Goal: Information Seeking & Learning: Learn about a topic

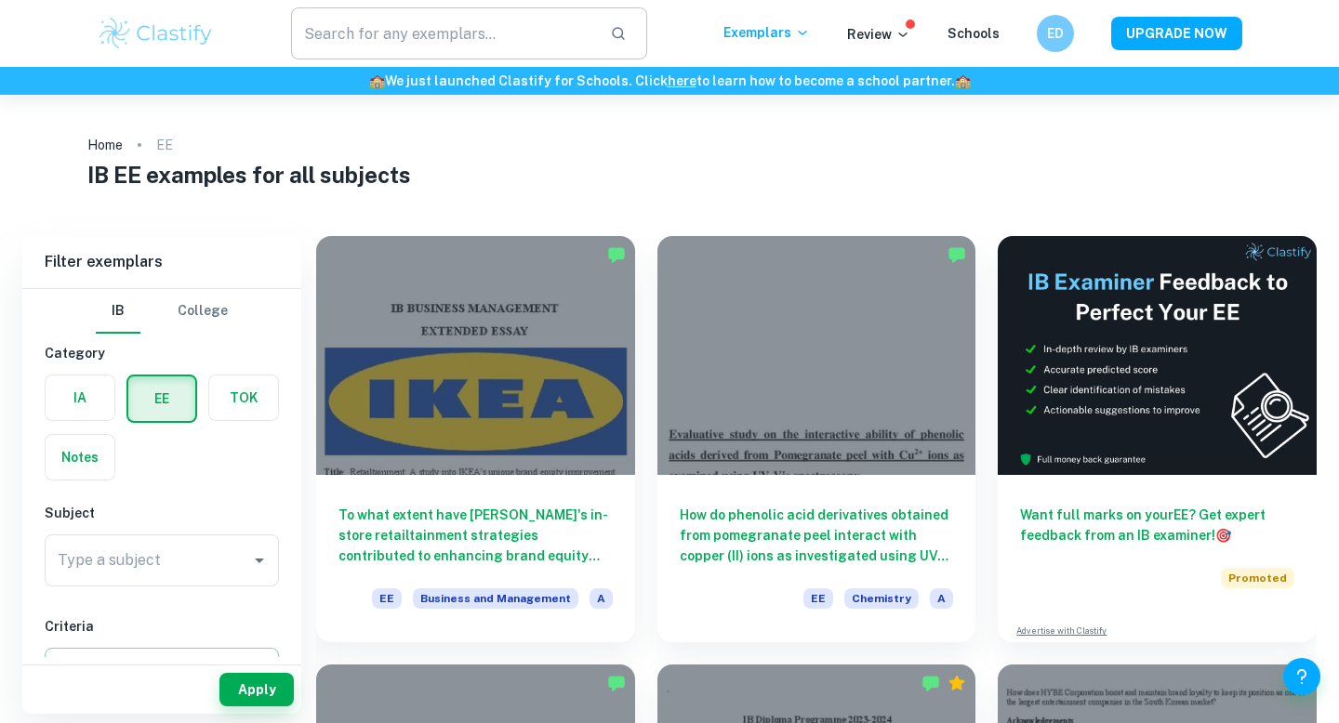
click at [521, 42] on input "text" at bounding box center [443, 33] width 304 height 52
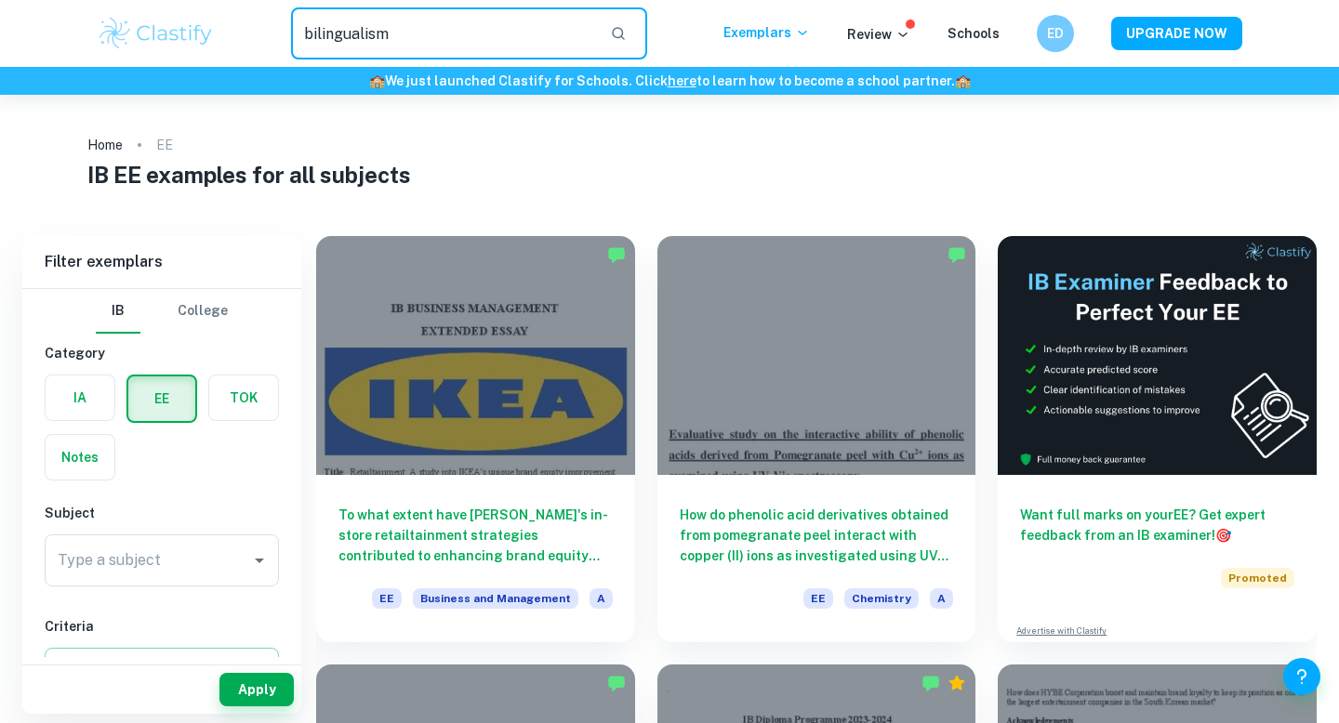
type input "bilingualism"
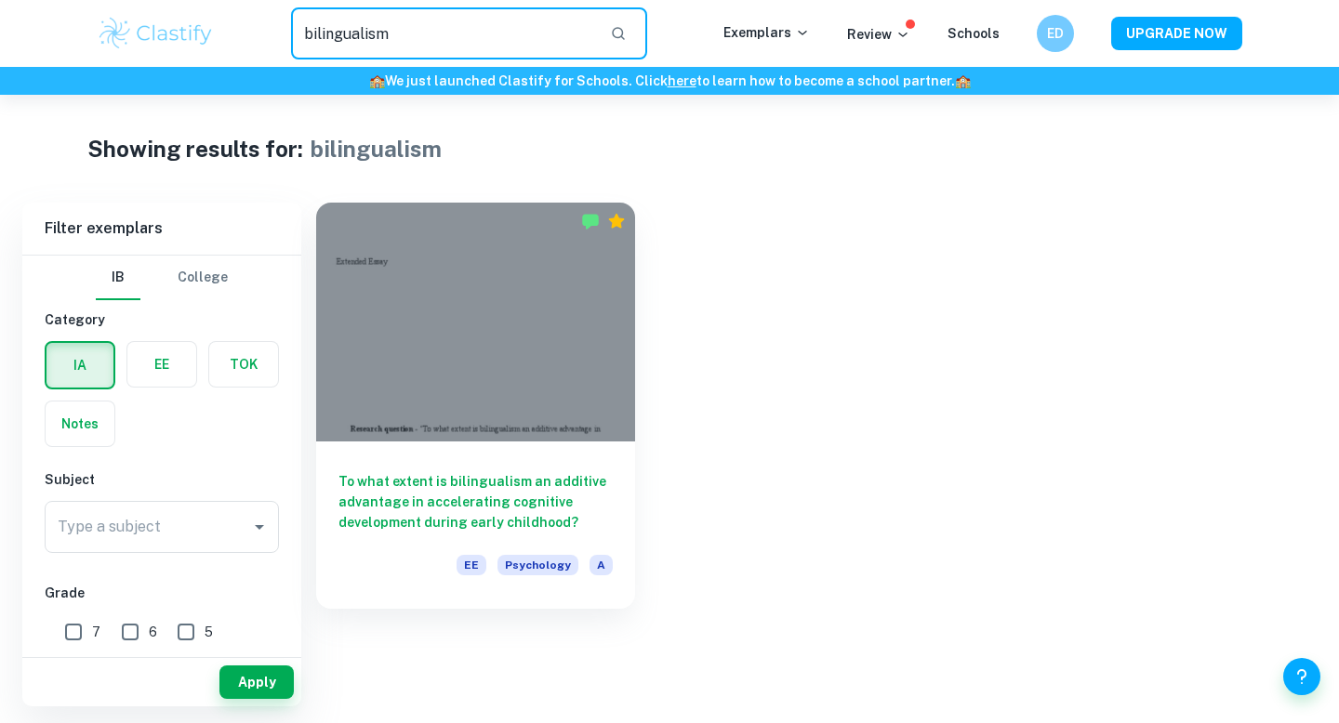
drag, startPoint x: 496, startPoint y: 39, endPoint x: 210, endPoint y: 37, distance: 286.3
click at [210, 37] on div "bilingualism ​ Exemplars Review Schools ED UPGRADE NOW" at bounding box center [669, 33] width 1190 height 52
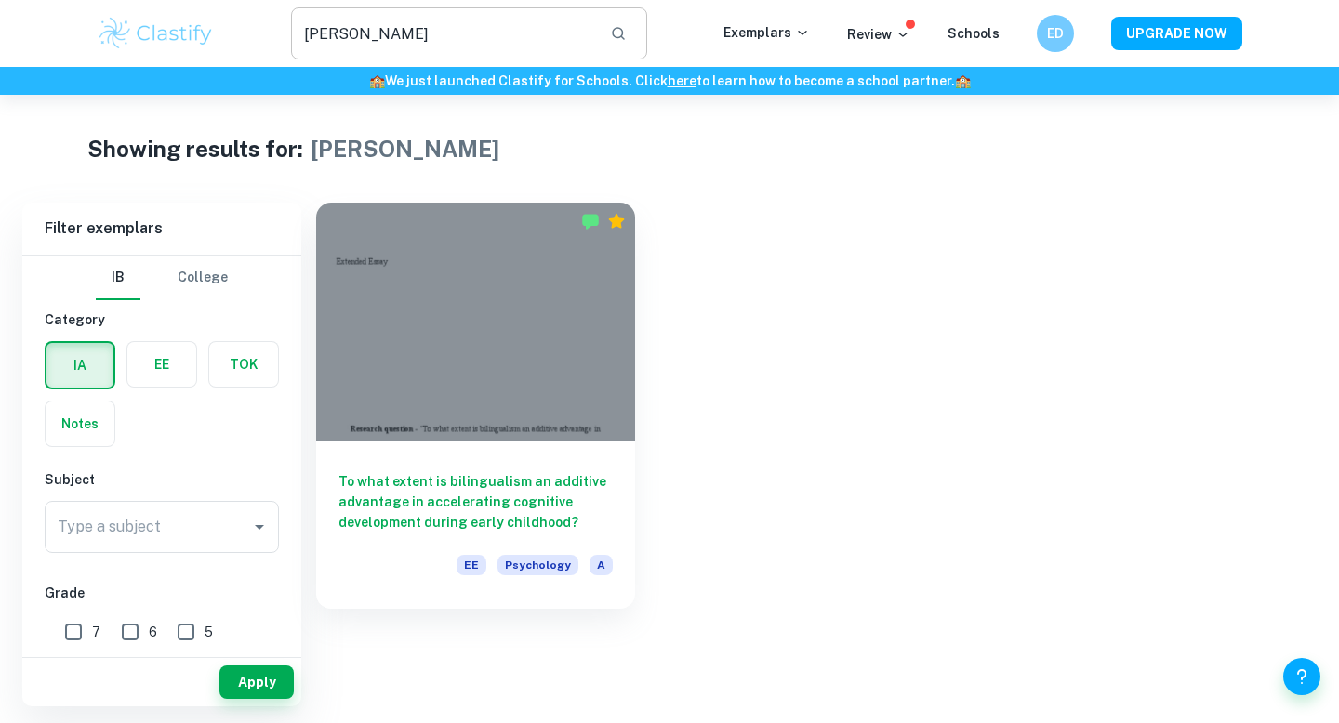
click at [626, 37] on icon "button" at bounding box center [618, 33] width 17 height 17
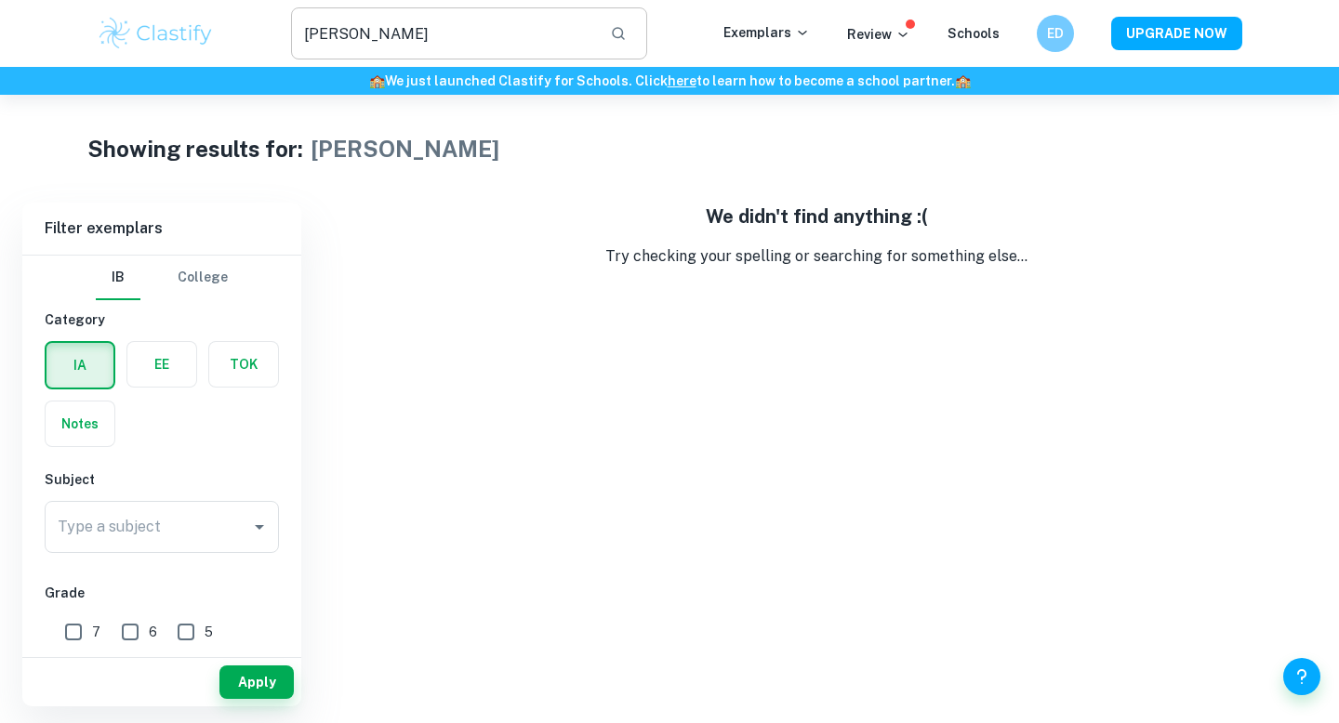
click at [602, 43] on div "[PERSON_NAME] ​" at bounding box center [469, 33] width 356 height 52
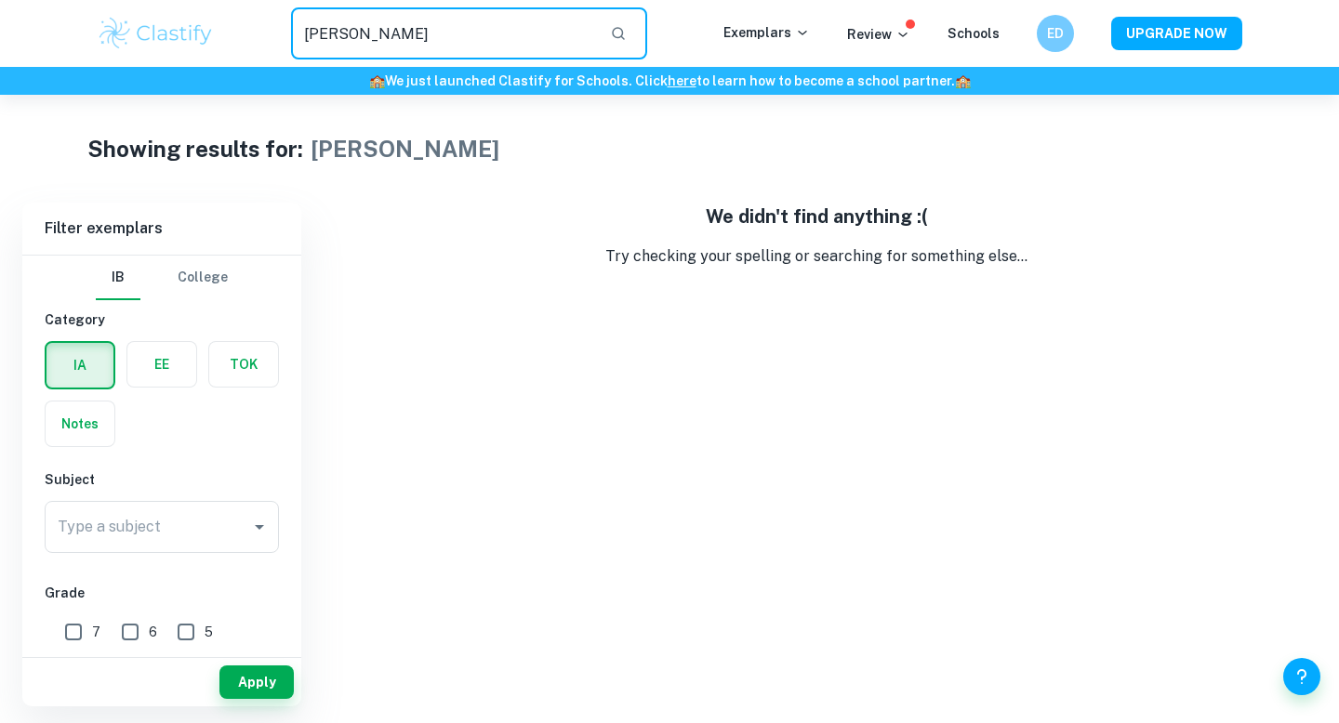
click at [374, 33] on input "[PERSON_NAME]" at bounding box center [443, 33] width 304 height 52
type input "[PERSON_NAME]"
click at [624, 46] on button "button" at bounding box center [618, 34] width 32 height 32
drag, startPoint x: 457, startPoint y: 32, endPoint x: 262, endPoint y: 21, distance: 195.5
click at [261, 21] on div "[PERSON_NAME] ​" at bounding box center [469, 33] width 508 height 52
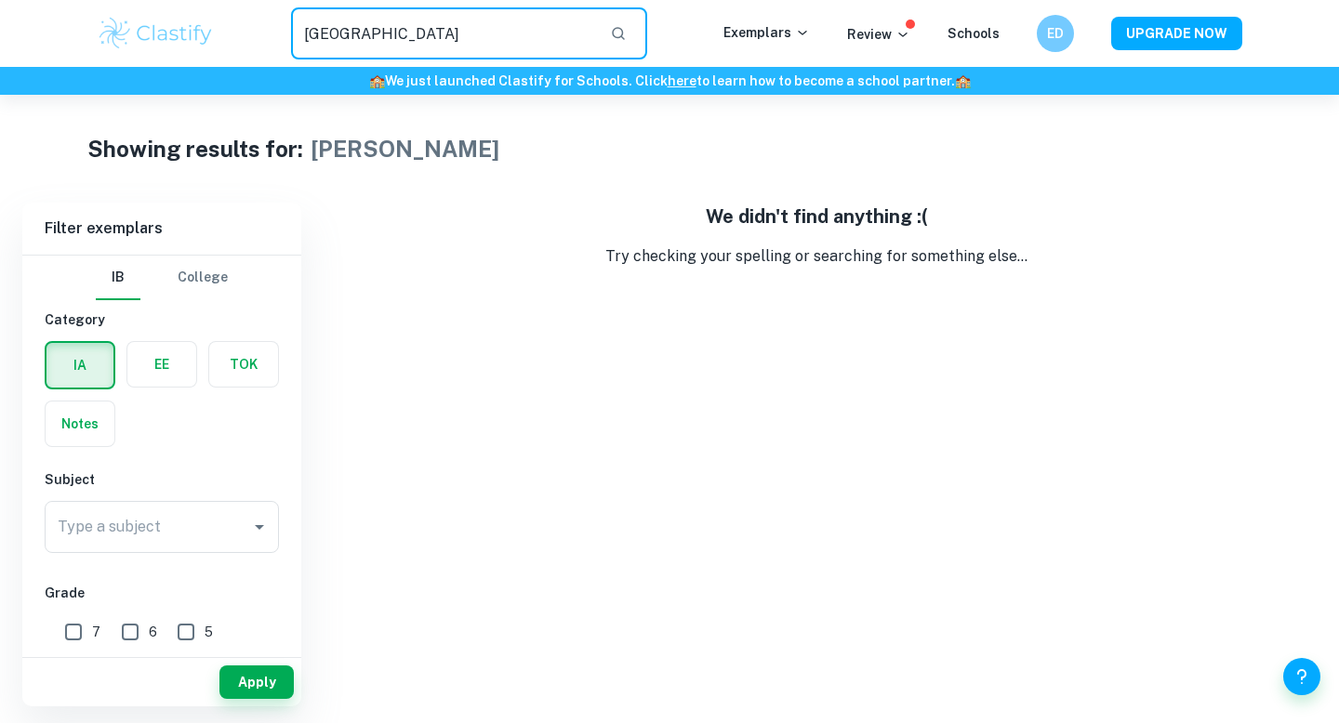
type input "[GEOGRAPHIC_DATA]"
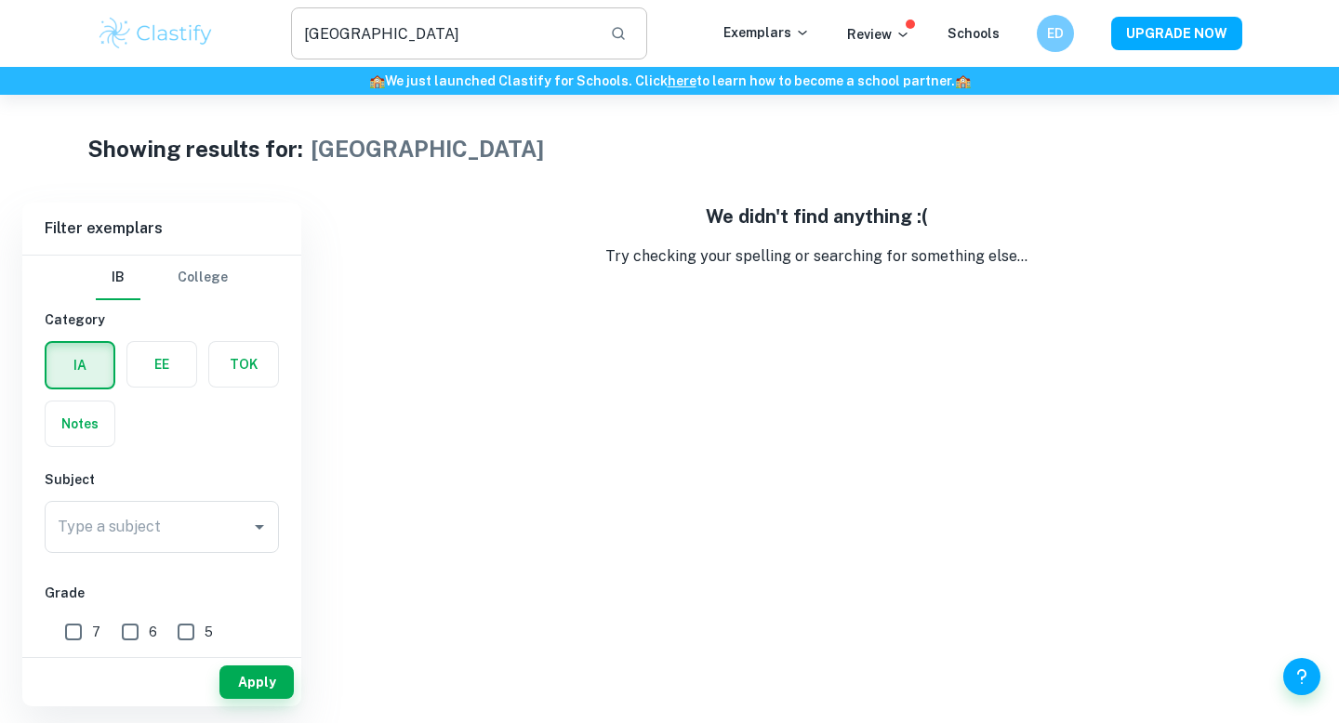
click at [614, 39] on button "button" at bounding box center [618, 34] width 32 height 32
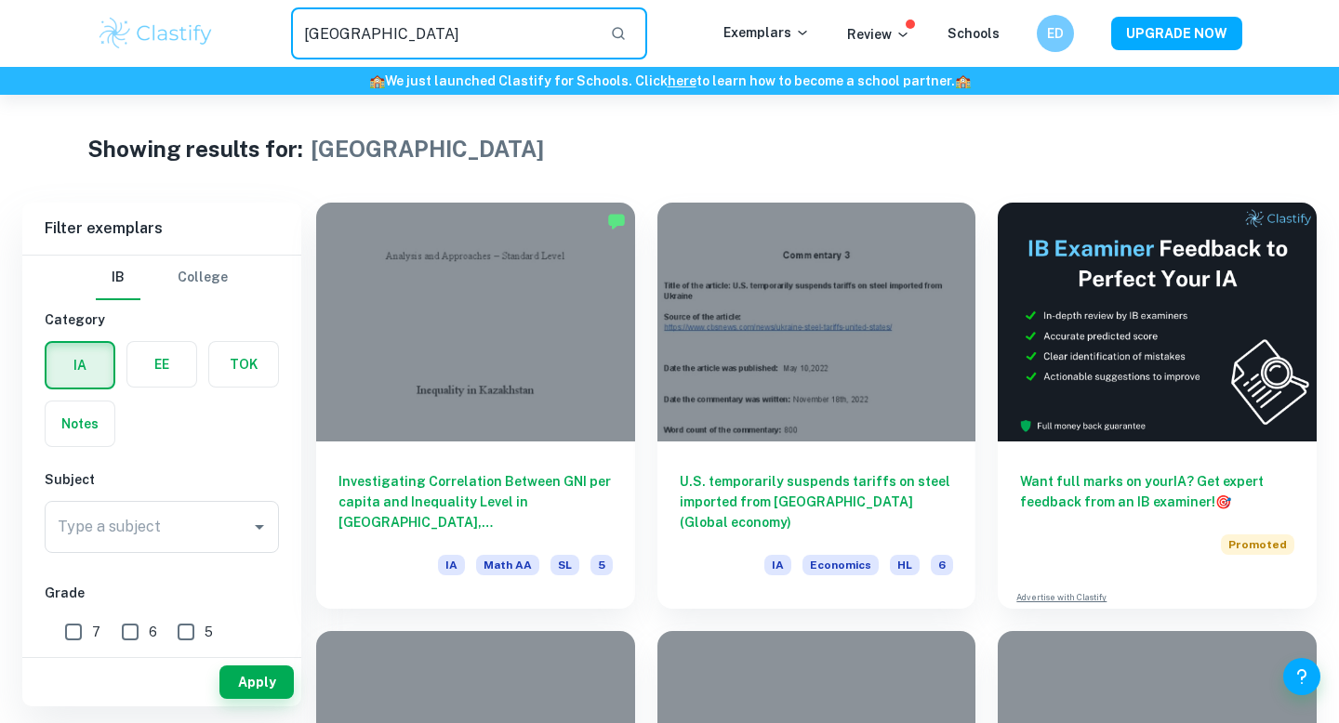
click at [579, 39] on input "[GEOGRAPHIC_DATA]" at bounding box center [443, 33] width 304 height 52
click at [614, 140] on div "Showing results for: [GEOGRAPHIC_DATA]" at bounding box center [669, 148] width 1165 height 33
